Goal: Transaction & Acquisition: Purchase product/service

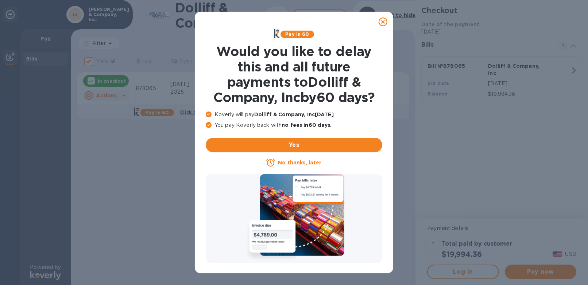
click at [298, 165] on u "No thanks, later" at bounding box center [299, 163] width 43 height 6
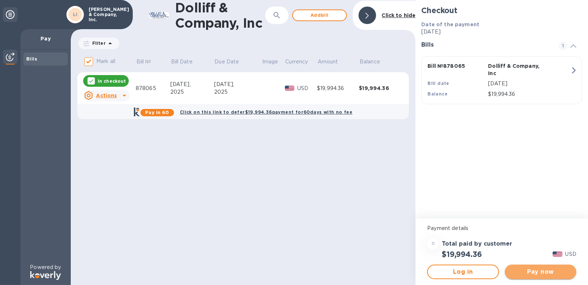
click at [541, 268] on span "Pay now" at bounding box center [540, 272] width 60 height 9
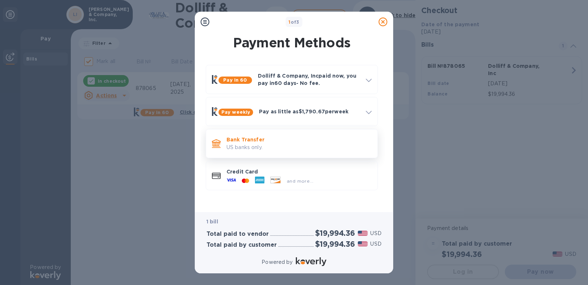
click at [256, 146] on p "US banks only." at bounding box center [298, 148] width 145 height 8
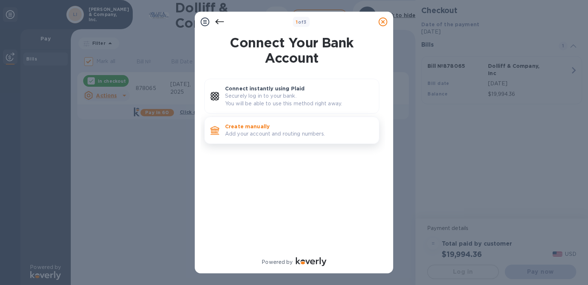
click at [268, 123] on p "Create manually" at bounding box center [299, 126] width 148 height 7
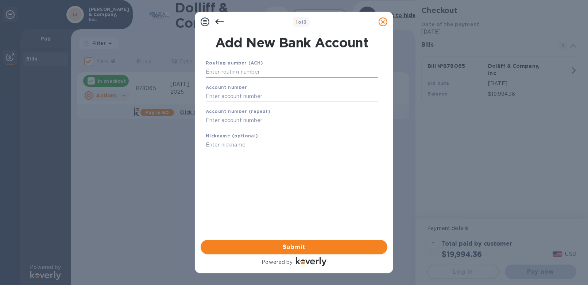
click at [242, 75] on input "text" at bounding box center [292, 72] width 172 height 11
type input "211772936"
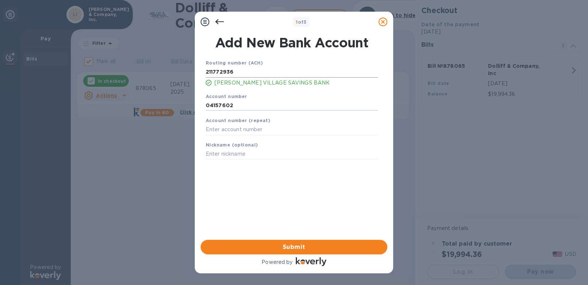
type input "04157602"
type input "Minus33"
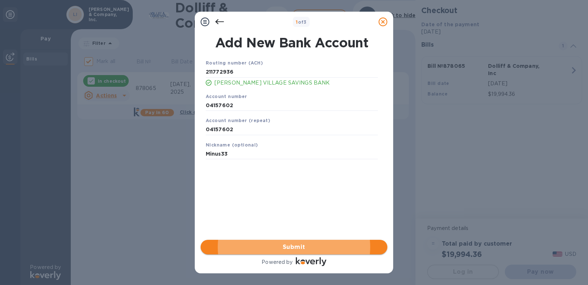
click at [297, 247] on span "Submit" at bounding box center [293, 247] width 175 height 9
